Goal: Navigation & Orientation: Find specific page/section

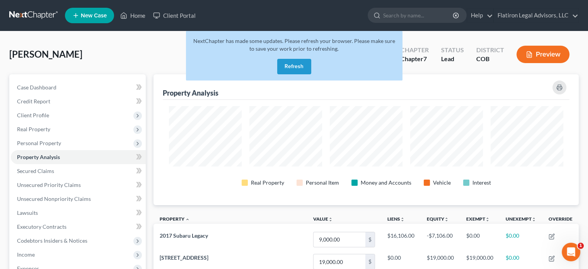
click at [293, 65] on button "Refresh" at bounding box center [294, 66] width 34 height 15
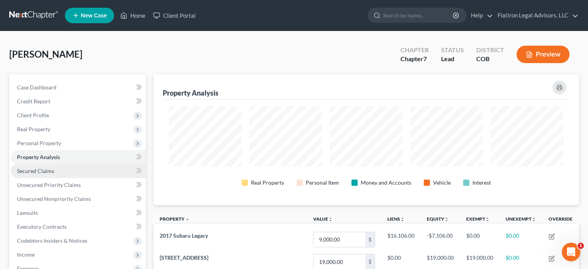
click at [56, 170] on link "Secured Claims" at bounding box center [78, 171] width 135 height 14
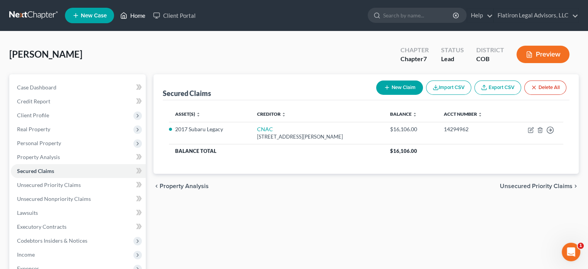
click at [136, 15] on link "Home" at bounding box center [132, 16] width 33 height 14
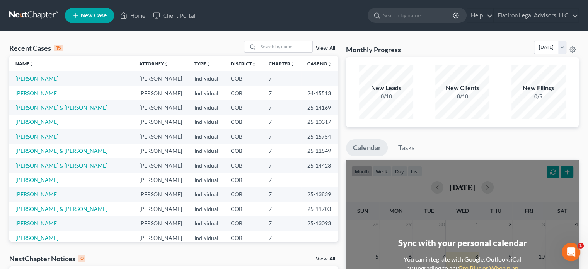
click at [36, 137] on link "[PERSON_NAME]" at bounding box center [36, 136] width 43 height 7
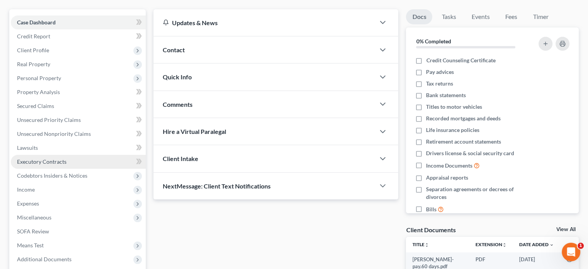
scroll to position [77, 0]
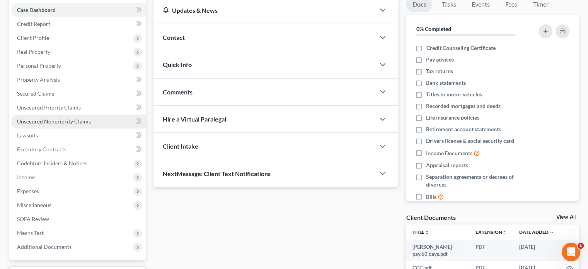
click at [53, 121] on span "Unsecured Nonpriority Claims" at bounding box center [54, 121] width 74 height 7
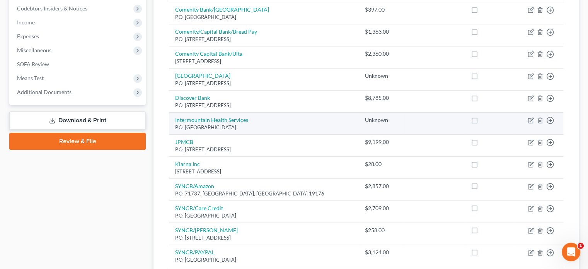
scroll to position [193, 0]
